Goal: Task Accomplishment & Management: Use online tool/utility

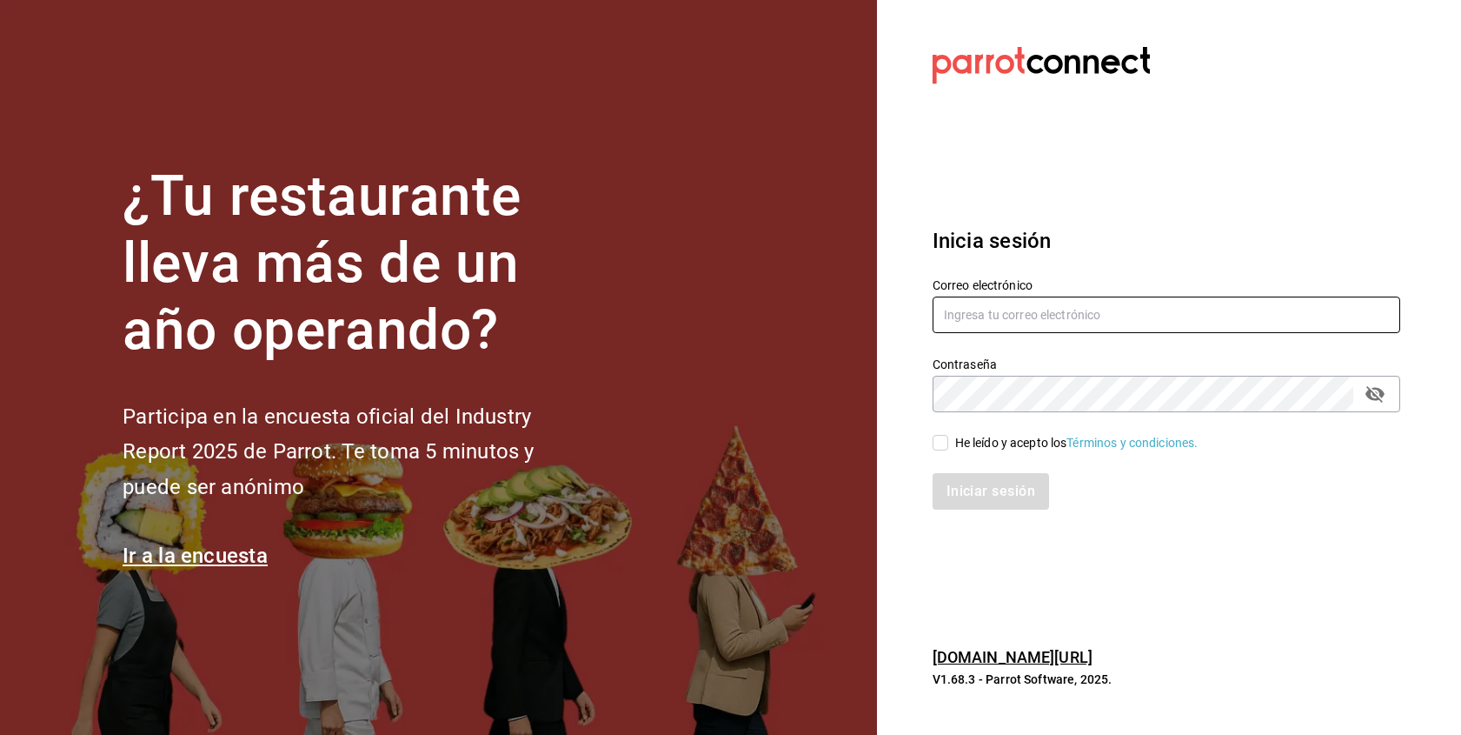
type input "[EMAIL_ADDRESS][DOMAIN_NAME]"
click at [944, 444] on input "He leído y acepto los Términos y condiciones." at bounding box center [941, 443] width 16 height 16
checkbox input "true"
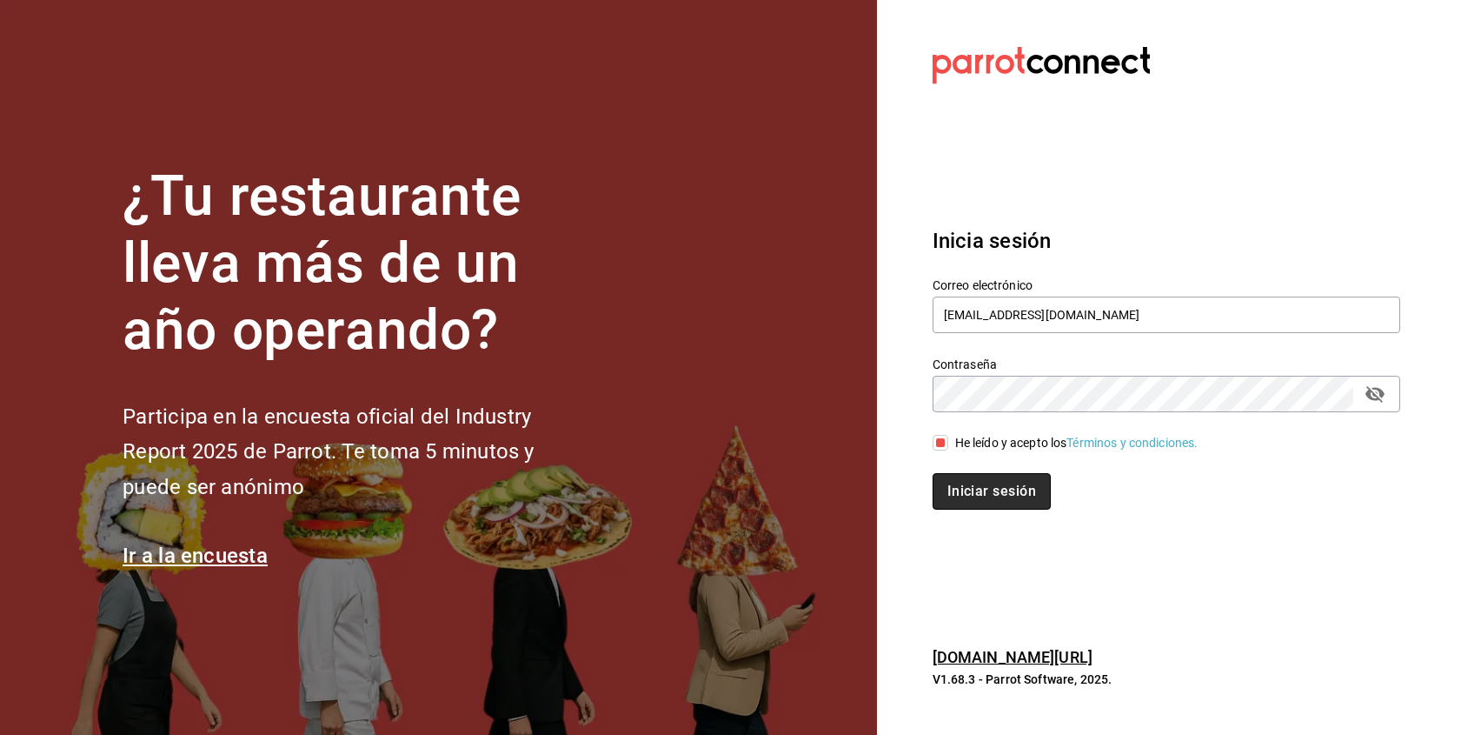
click at [957, 489] on button "Iniciar sesión" at bounding box center [992, 491] width 118 height 37
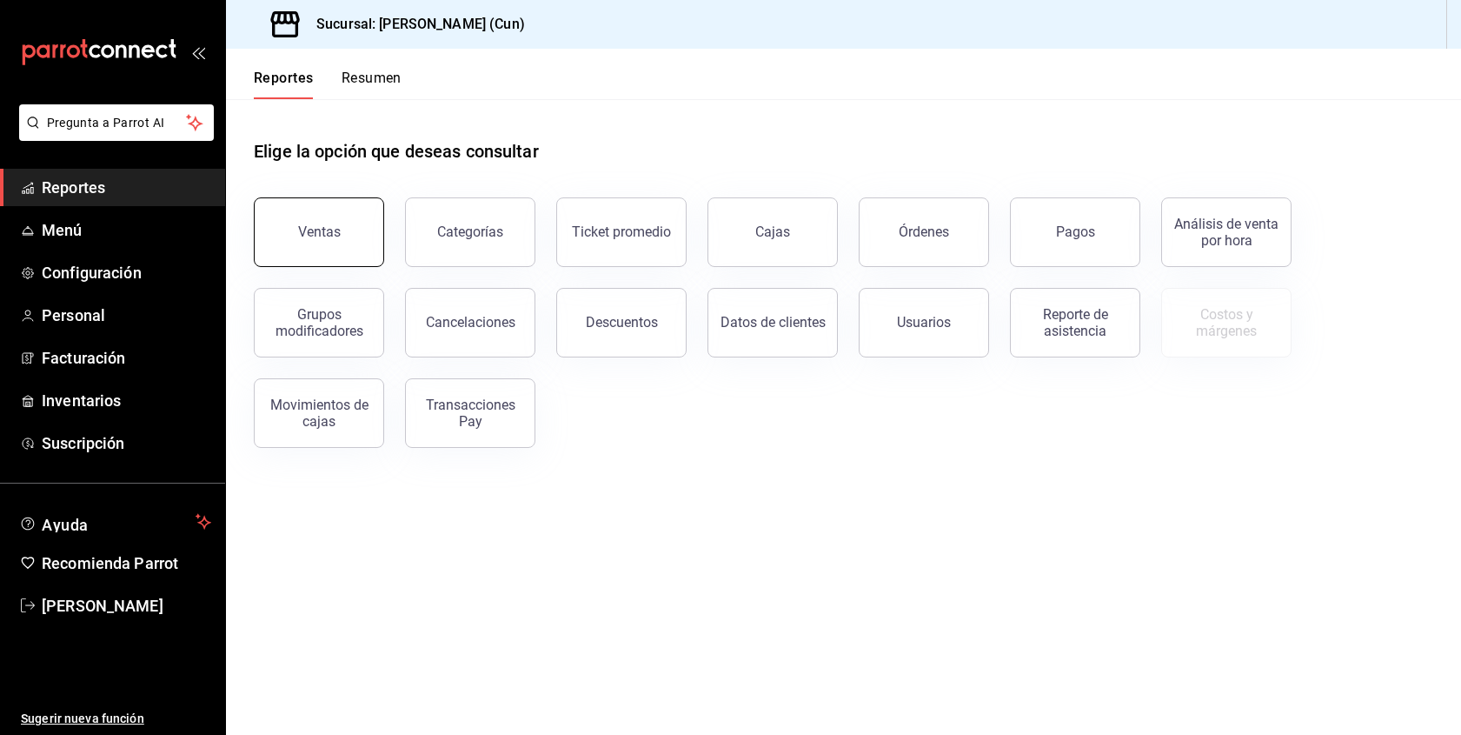
click at [327, 239] on div "Ventas" at bounding box center [319, 231] width 43 height 17
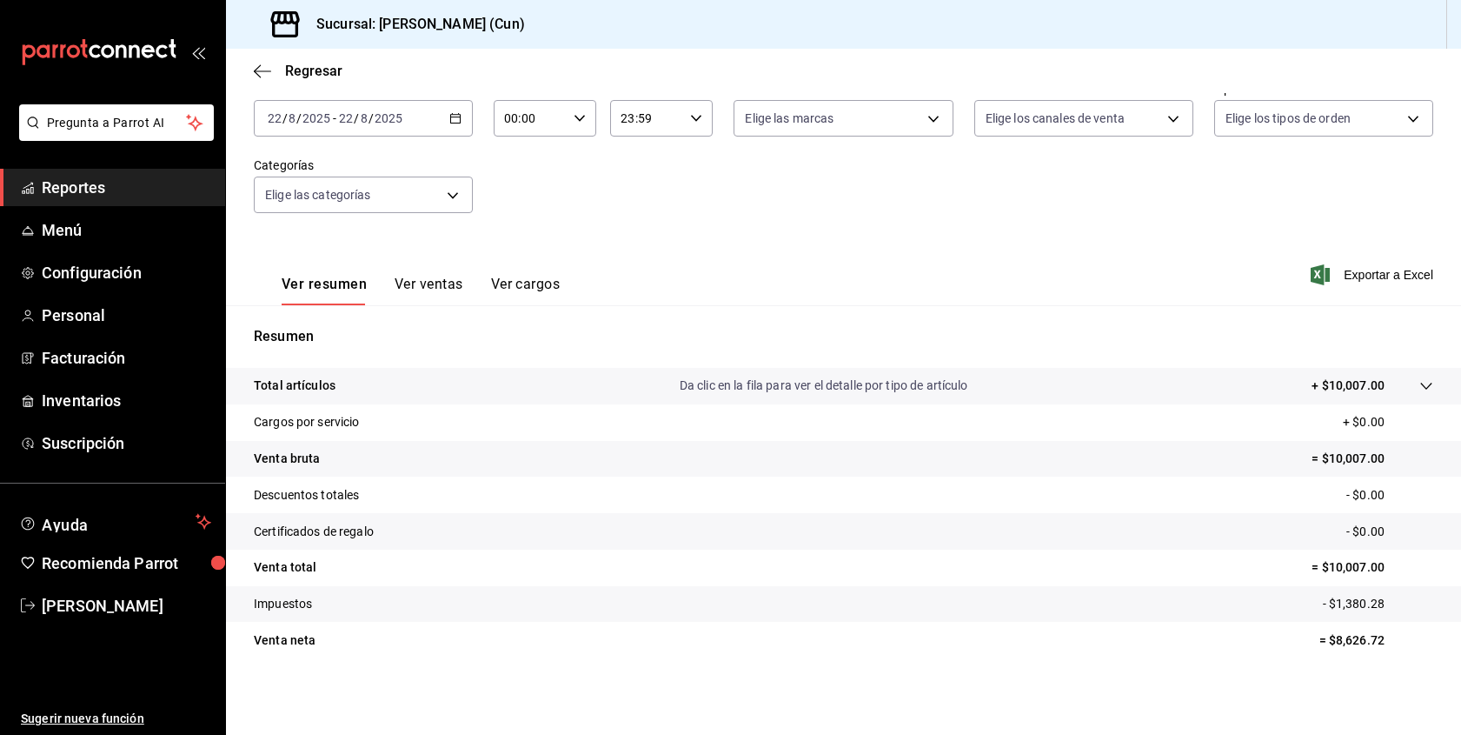
scroll to position [98, 0]
click at [434, 293] on button "Ver ventas" at bounding box center [429, 291] width 69 height 30
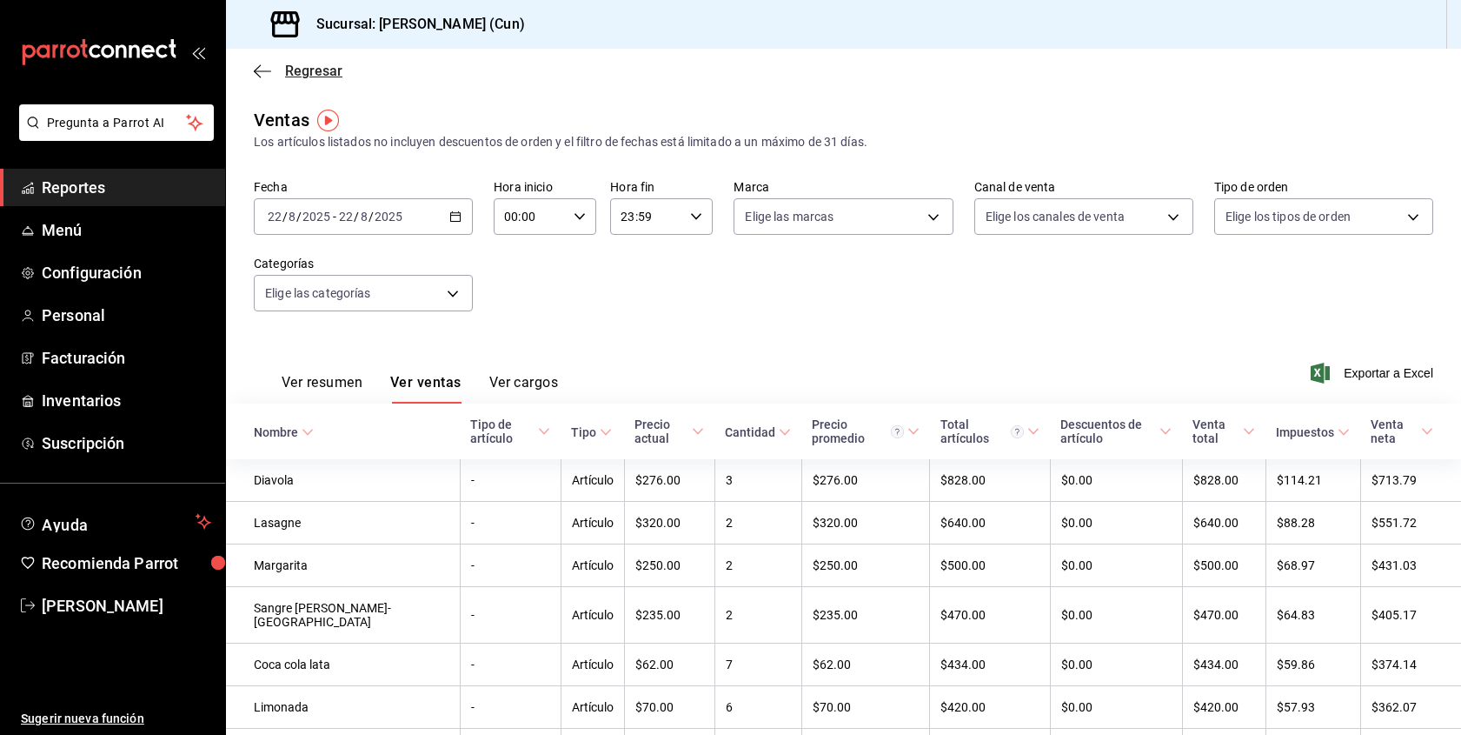
click at [256, 63] on icon "button" at bounding box center [262, 71] width 17 height 16
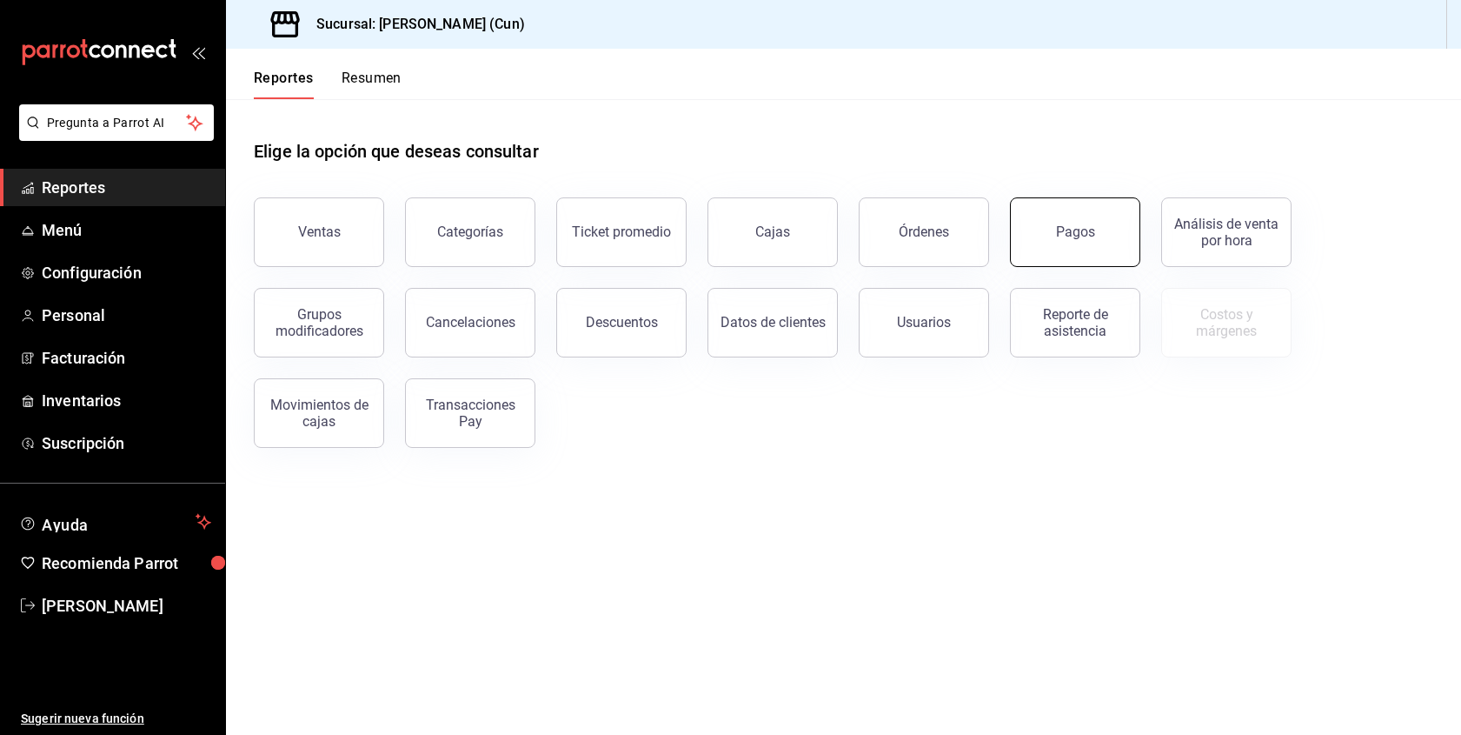
click at [1045, 242] on button "Pagos" at bounding box center [1075, 232] width 130 height 70
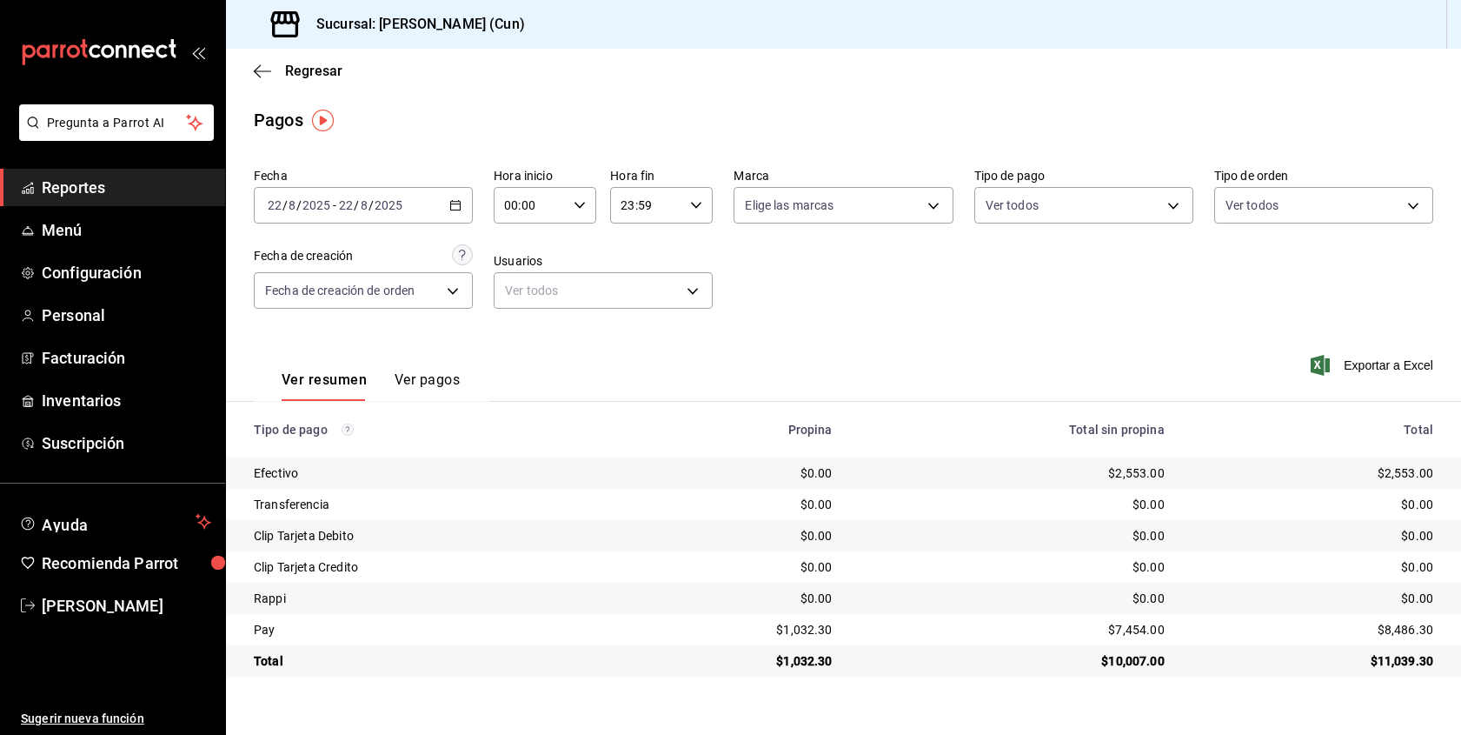
click at [423, 370] on div "Ver resumen Ver pagos" at bounding box center [357, 375] width 206 height 50
click at [423, 376] on button "Ver pagos" at bounding box center [427, 386] width 65 height 30
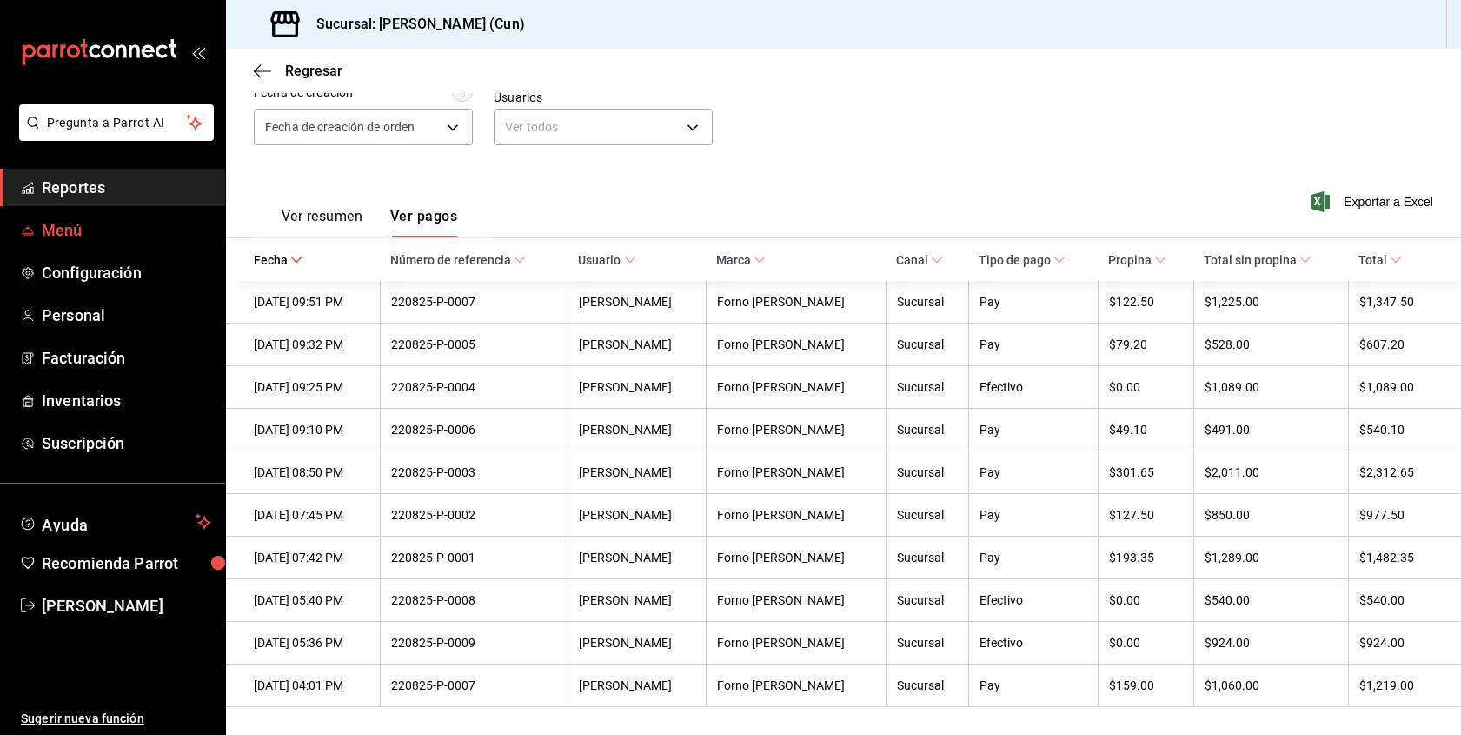
click at [74, 232] on span "Menú" at bounding box center [127, 229] width 170 height 23
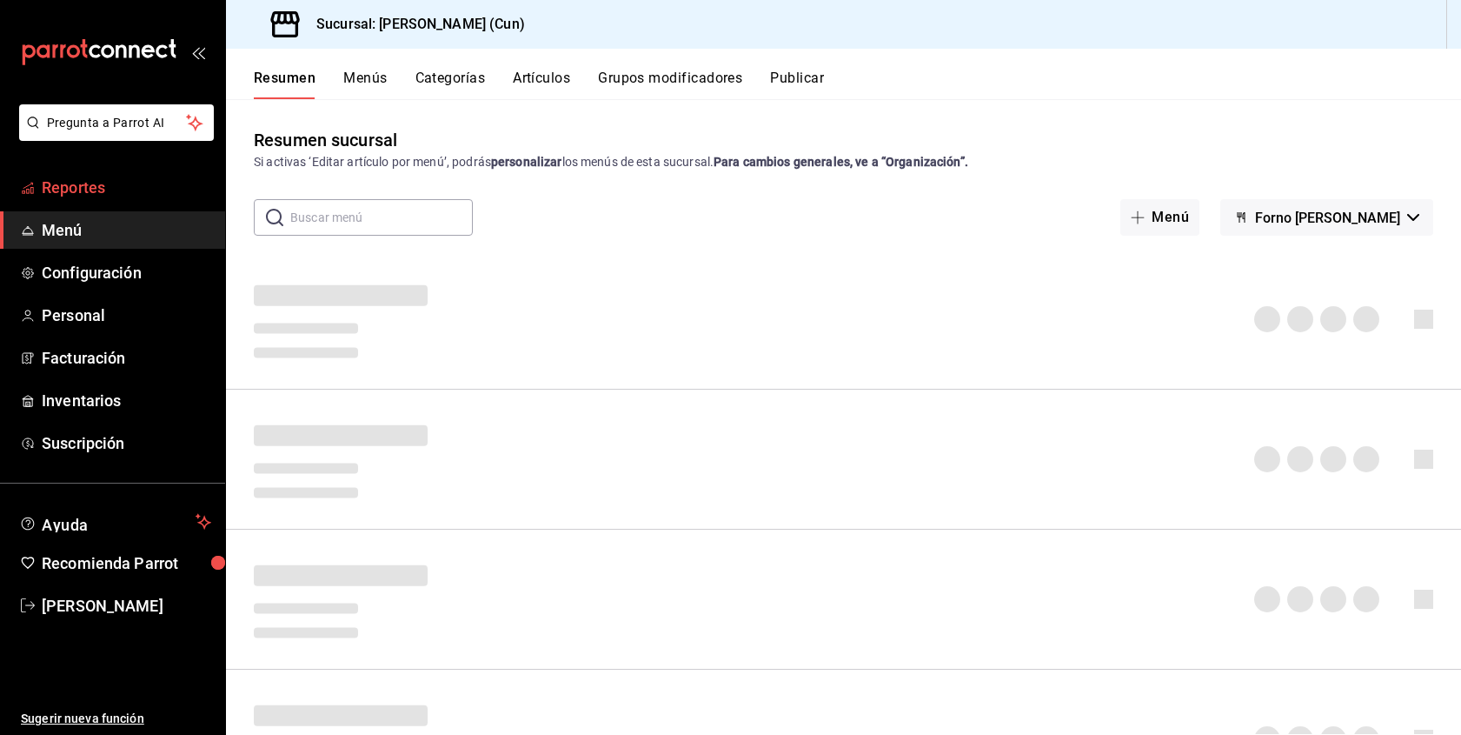
click at [52, 193] on span "Reportes" at bounding box center [127, 187] width 170 height 23
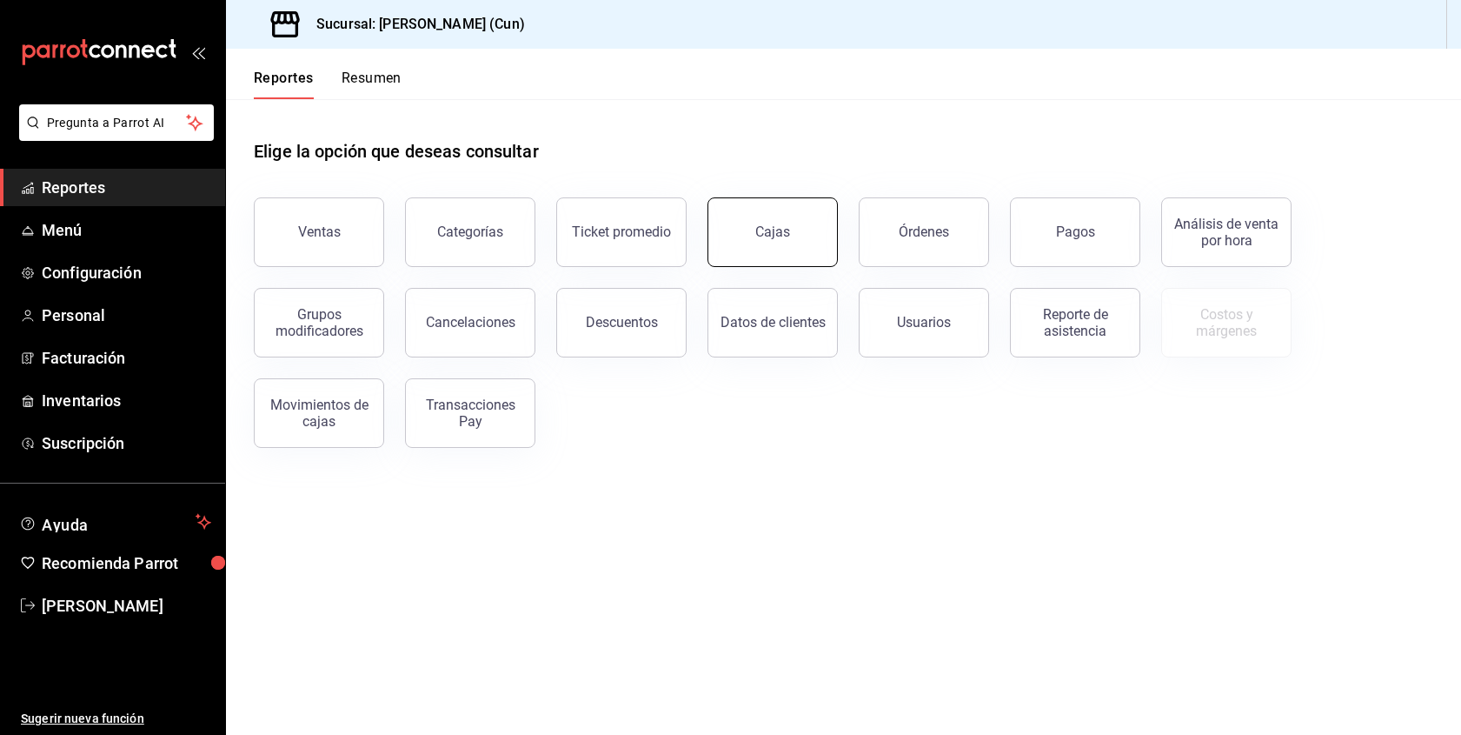
click at [787, 256] on button "Cajas" at bounding box center [773, 232] width 130 height 70
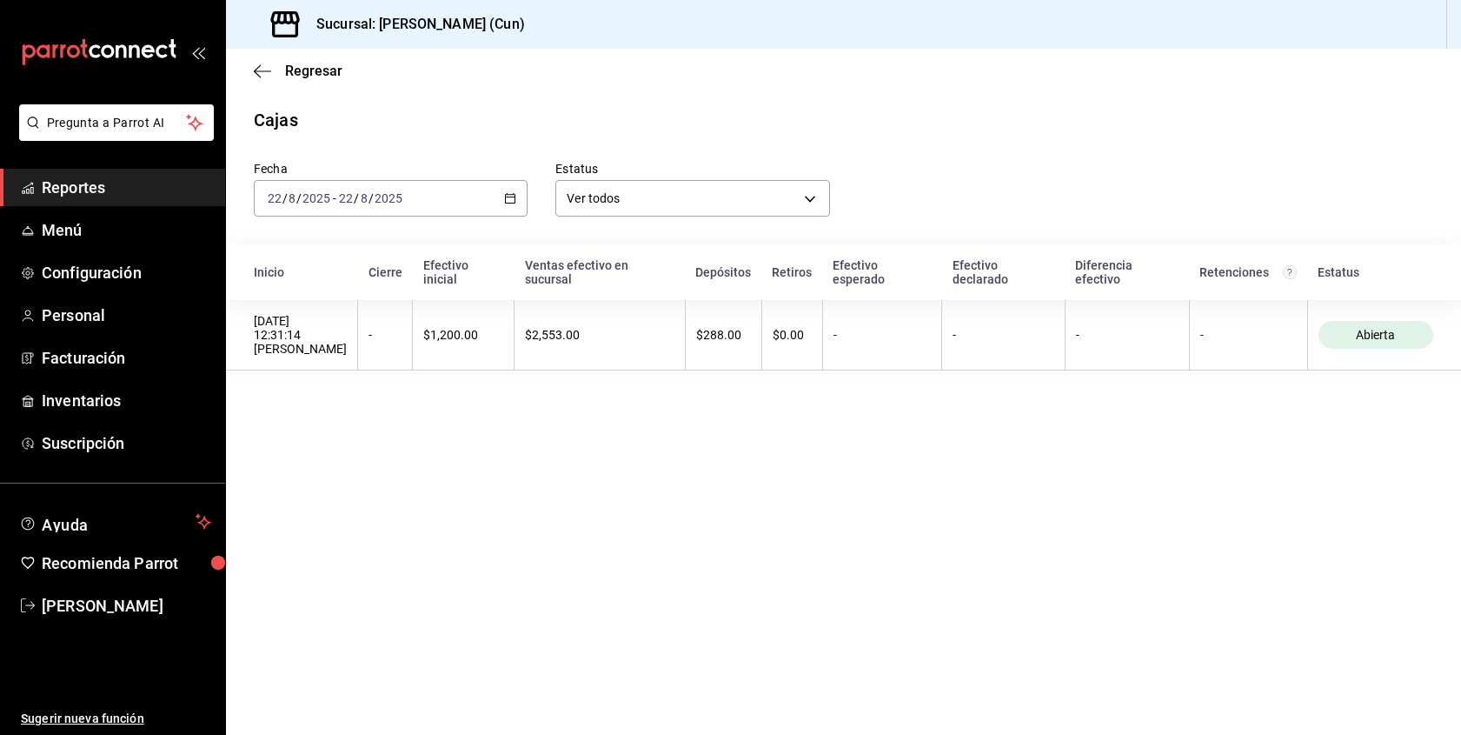
click at [83, 184] on span "Reportes" at bounding box center [127, 187] width 170 height 23
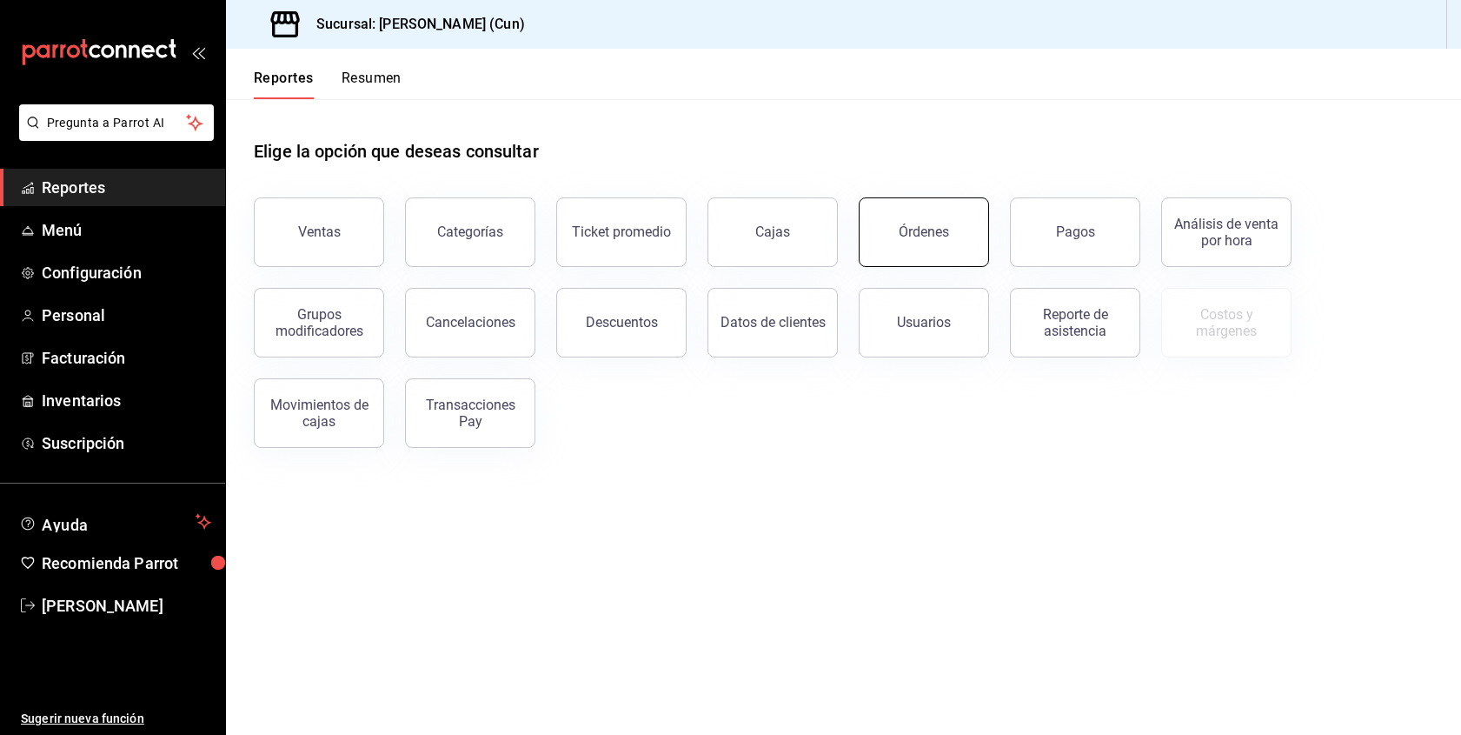
click at [942, 234] on div "Órdenes" at bounding box center [924, 231] width 50 height 17
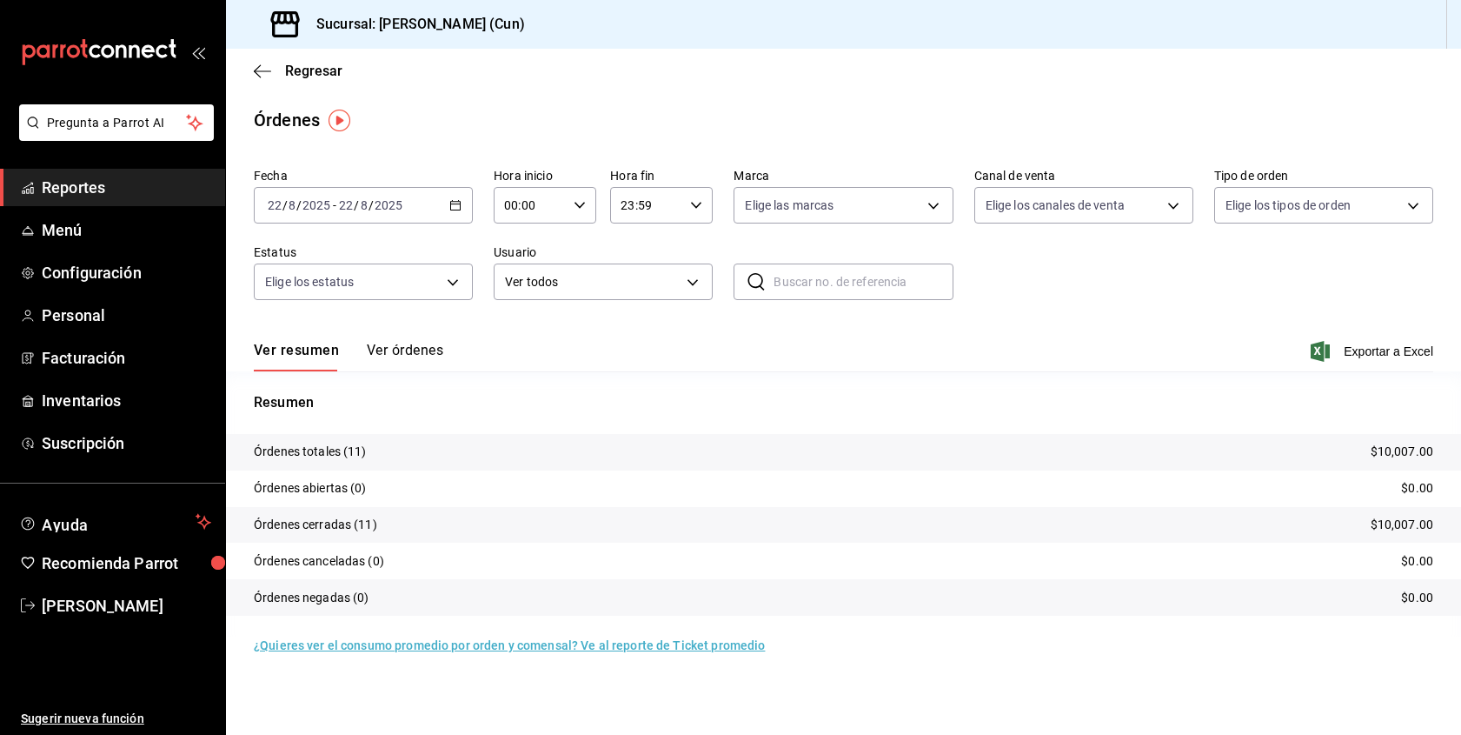
click at [93, 181] on span "Reportes" at bounding box center [127, 187] width 170 height 23
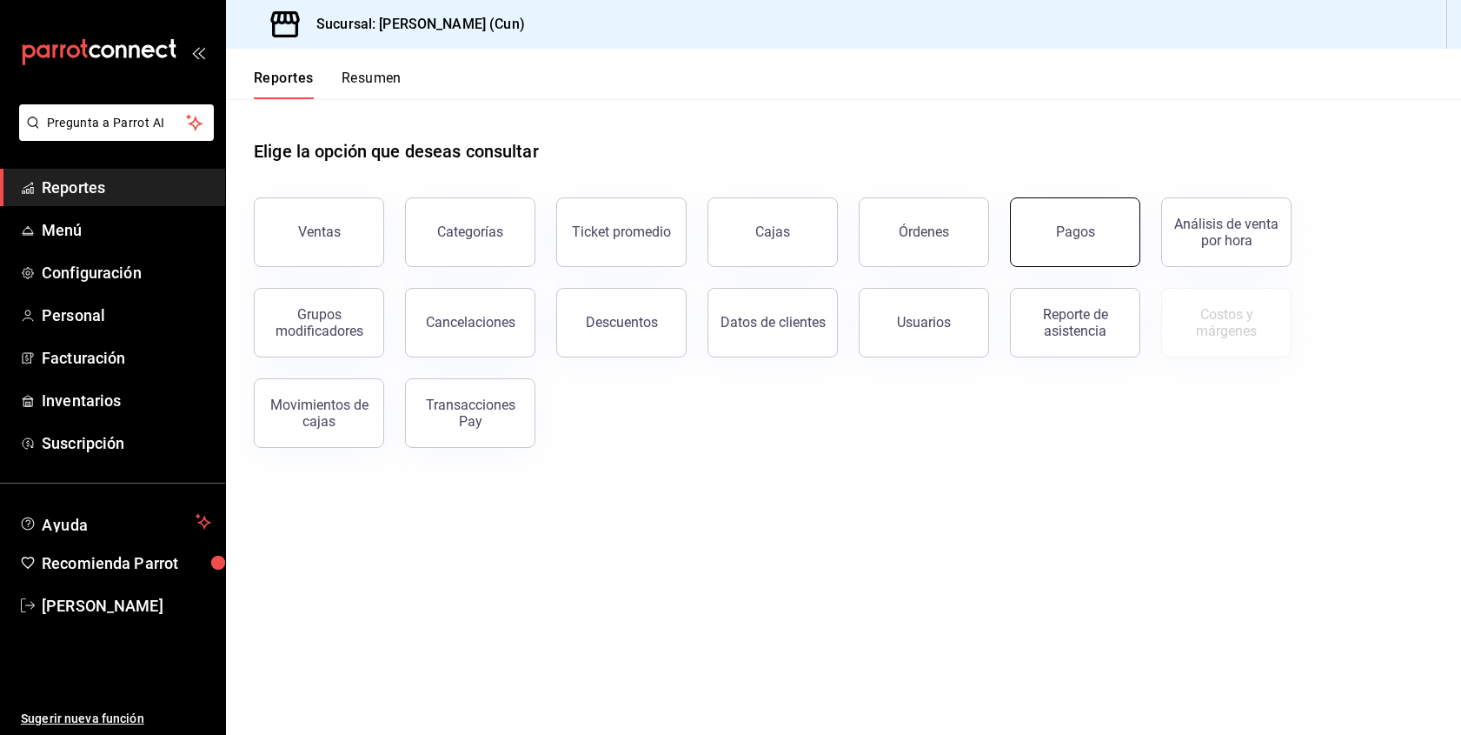
click at [1049, 251] on button "Pagos" at bounding box center [1075, 232] width 130 height 70
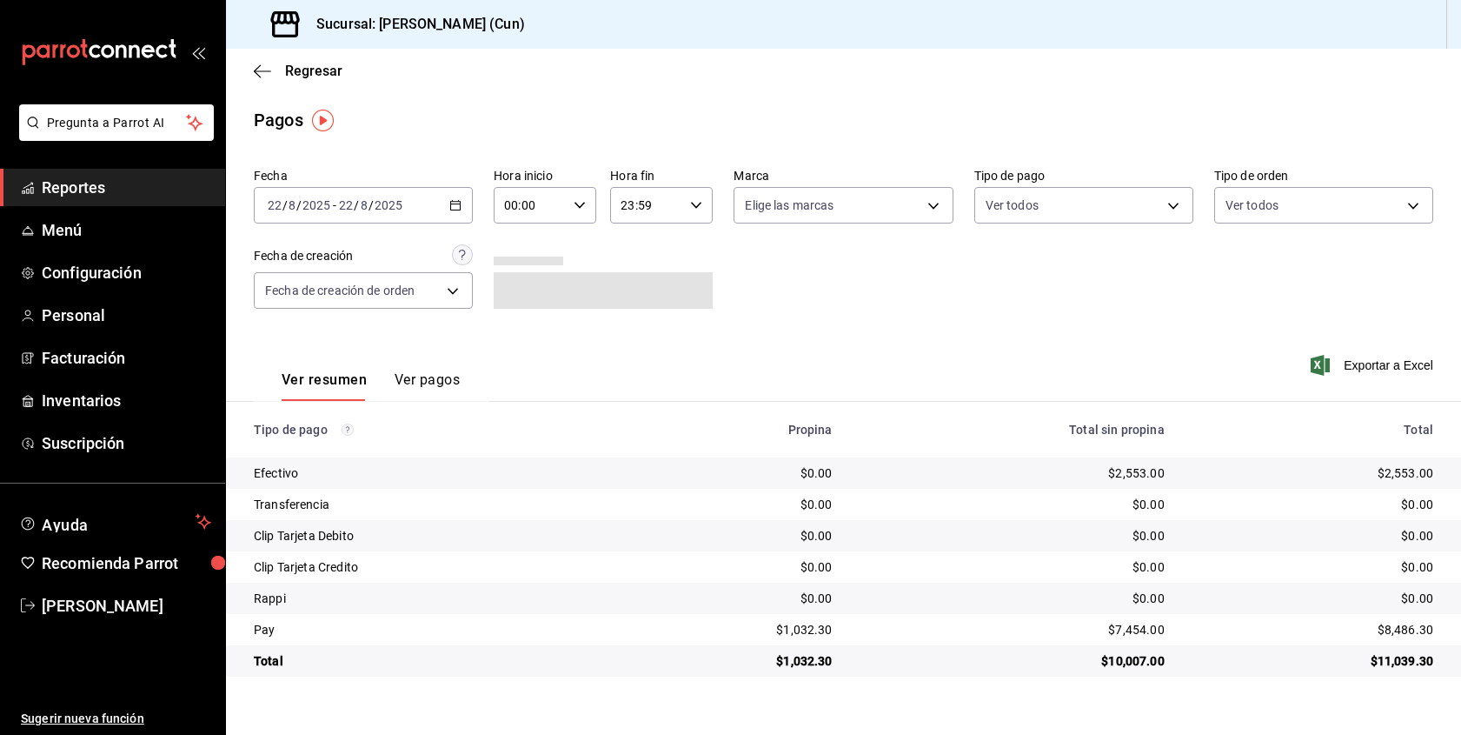
click at [455, 373] on button "Ver pagos" at bounding box center [427, 386] width 65 height 30
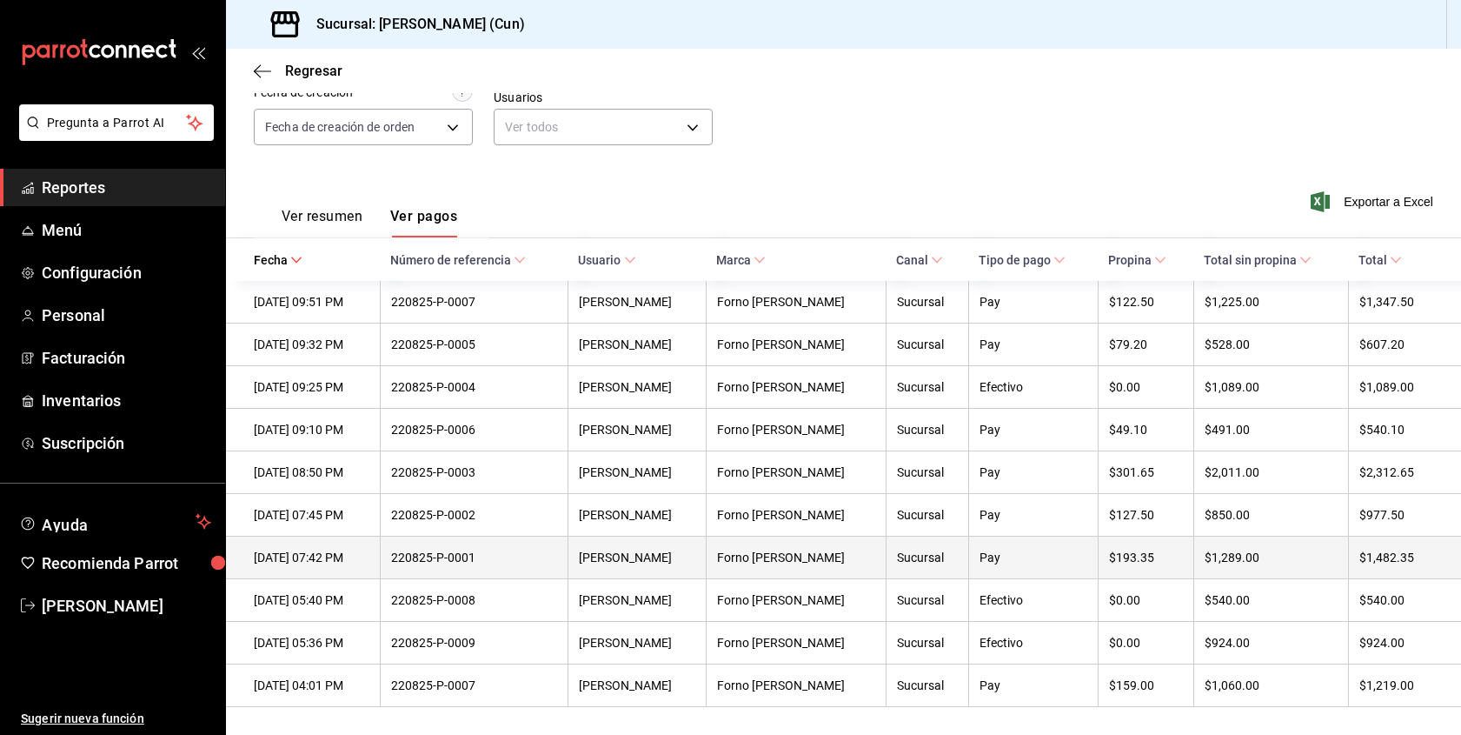
scroll to position [163, 0]
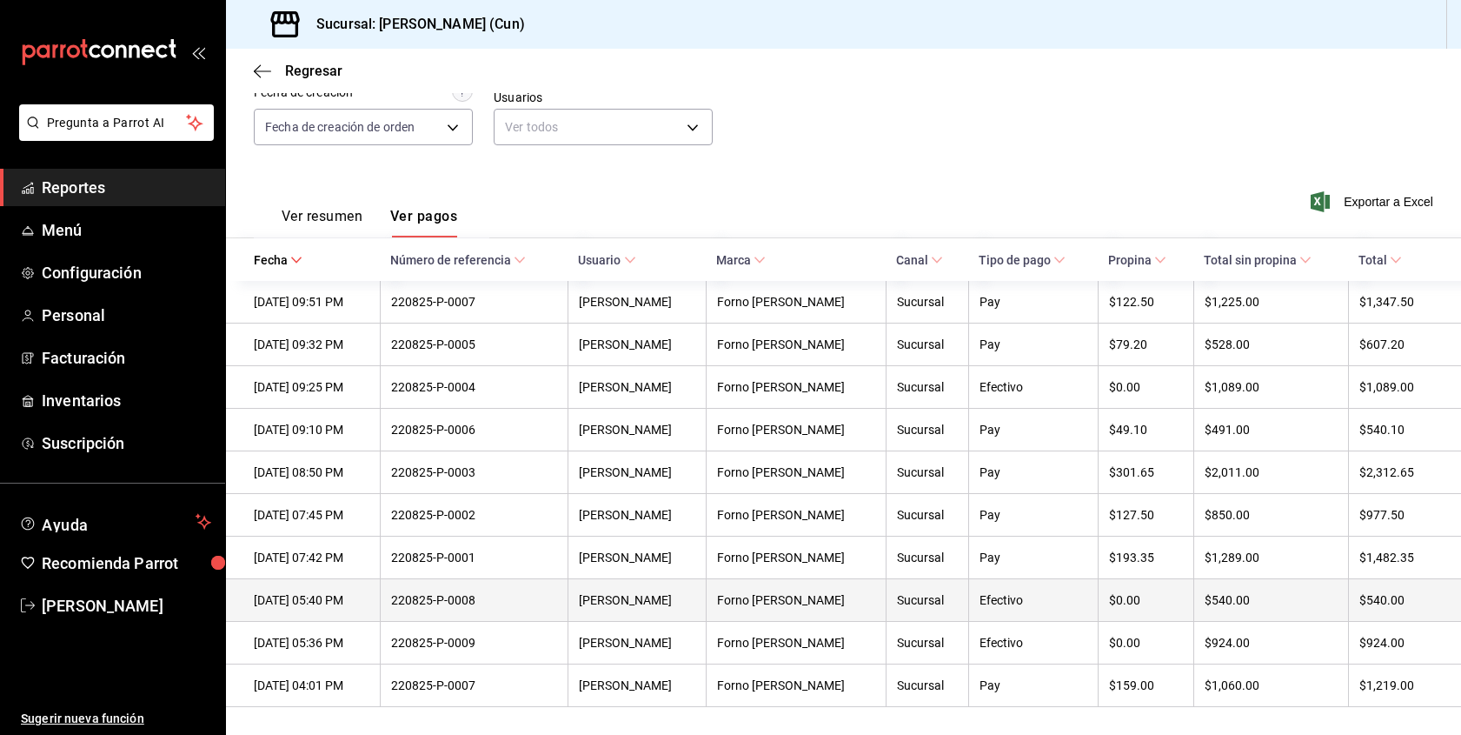
click at [425, 223] on button "Ver pagos" at bounding box center [423, 223] width 67 height 30
